Goal: Information Seeking & Learning: Learn about a topic

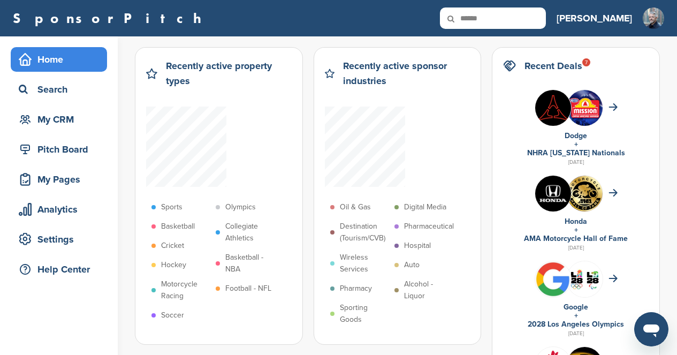
type input "******"
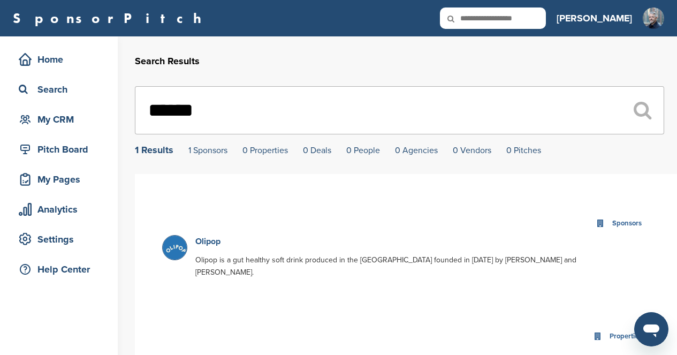
click at [205, 244] on link "Olipop" at bounding box center [207, 241] width 25 height 11
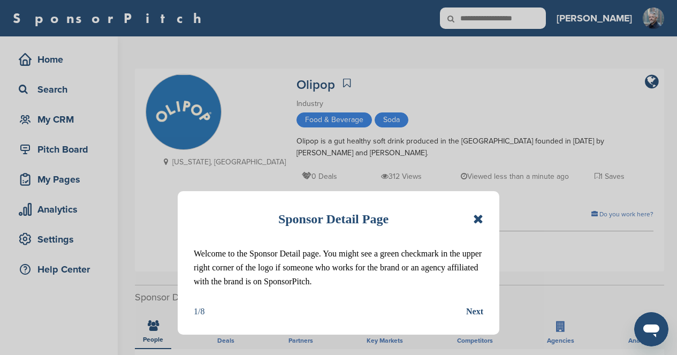
click at [478, 220] on icon at bounding box center [478, 219] width 10 height 13
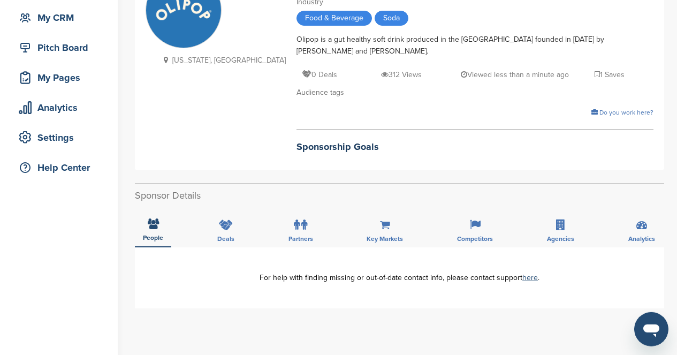
scroll to position [111, 0]
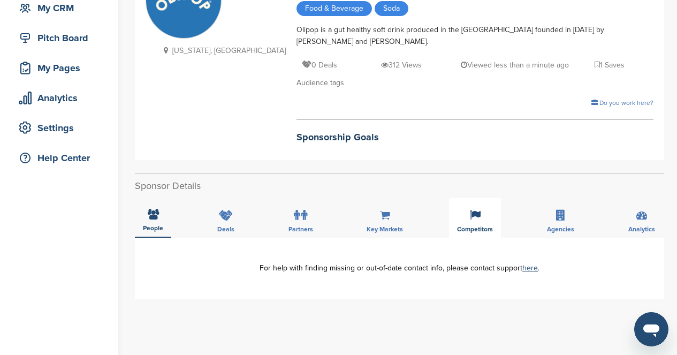
click at [480, 214] on icon at bounding box center [475, 215] width 11 height 11
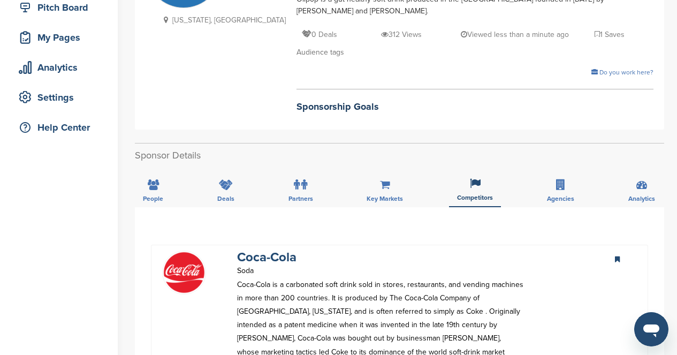
scroll to position [0, 0]
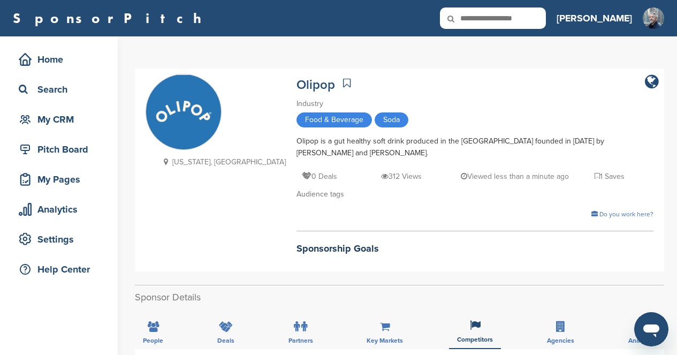
click at [546, 16] on input "text" at bounding box center [493, 17] width 106 height 21
type input "**********"
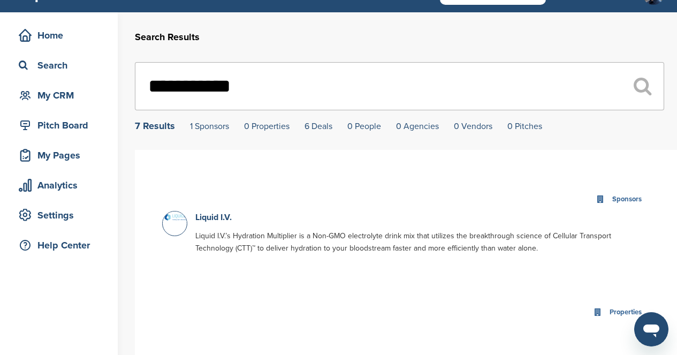
scroll to position [26, 0]
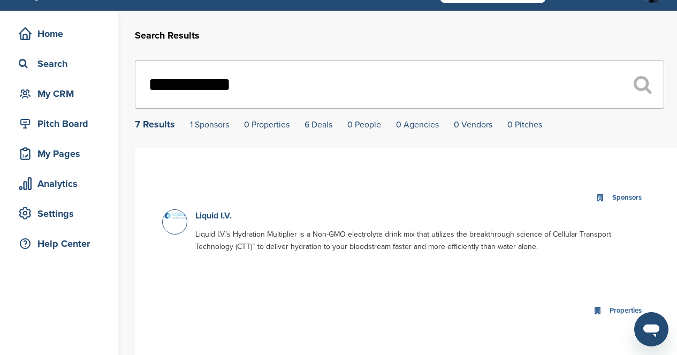
click at [205, 216] on link "Liquid I.V." at bounding box center [213, 215] width 36 height 11
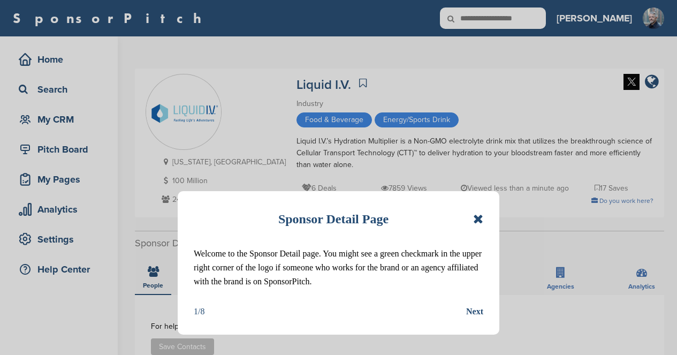
click at [480, 218] on icon at bounding box center [478, 219] width 10 height 13
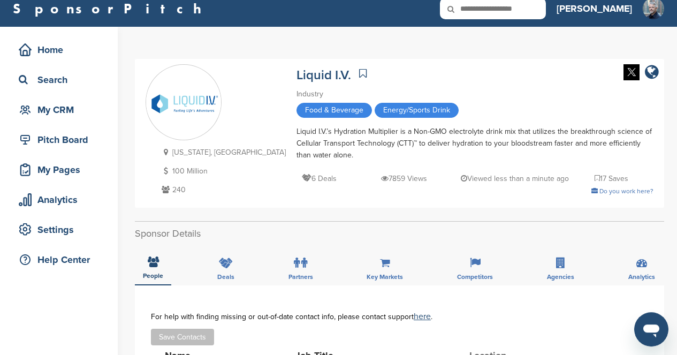
scroll to position [94, 0]
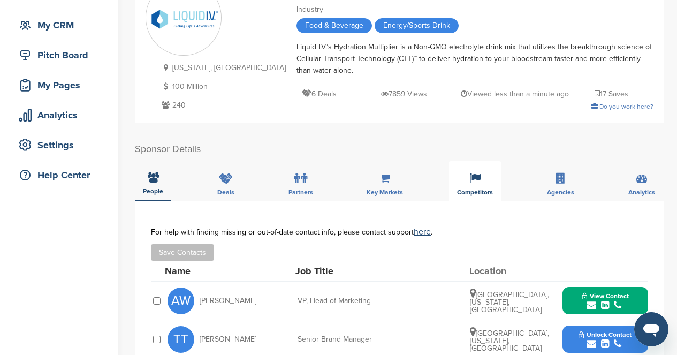
click at [476, 180] on icon at bounding box center [475, 178] width 11 height 11
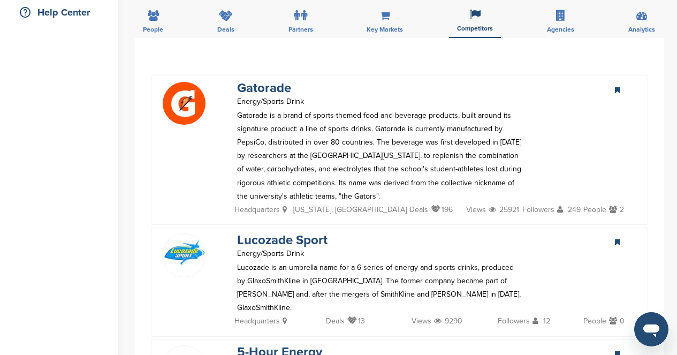
scroll to position [0, 0]
